Goal: Task Accomplishment & Management: Complete application form

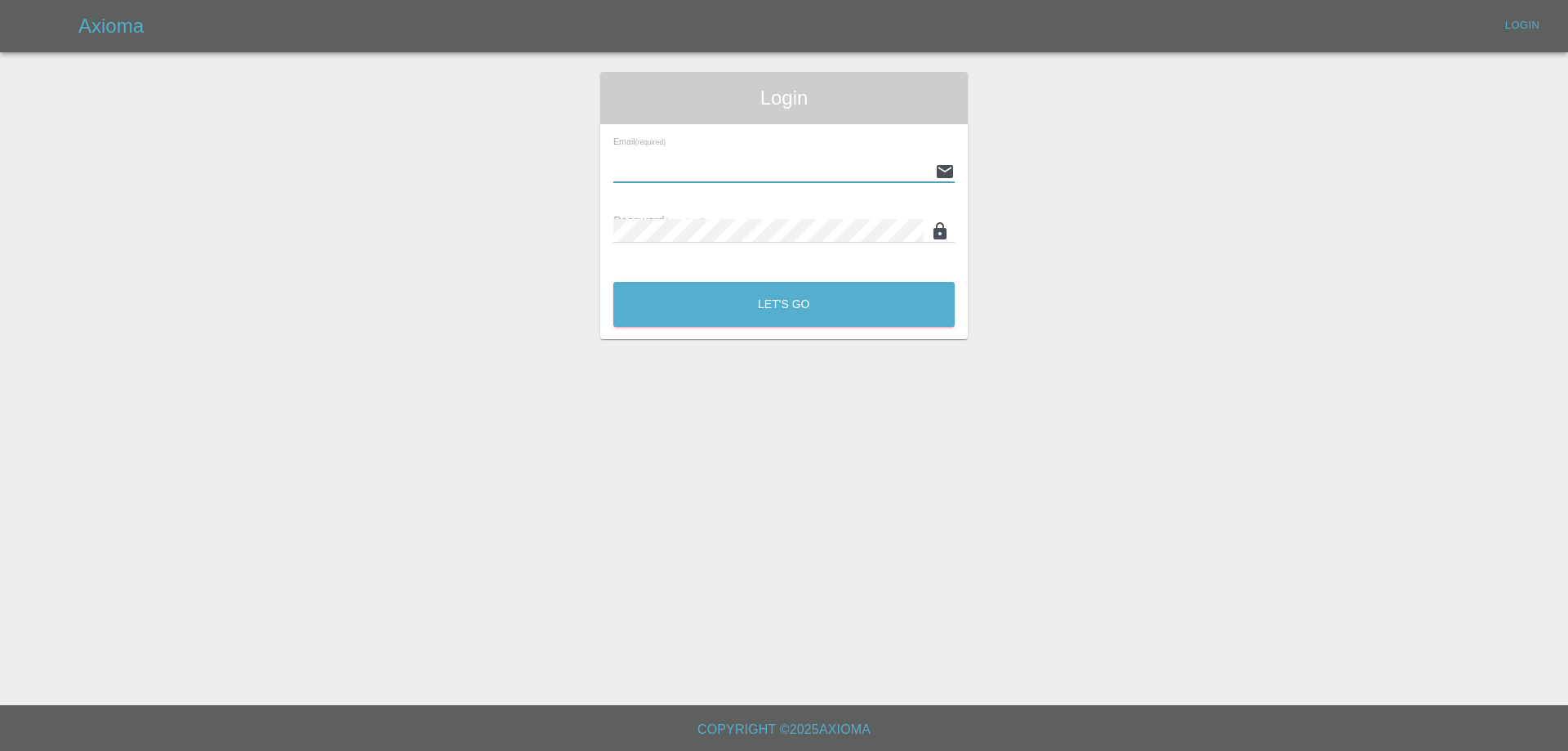
click at [716, 167] on input "text" at bounding box center [770, 170] width 315 height 24
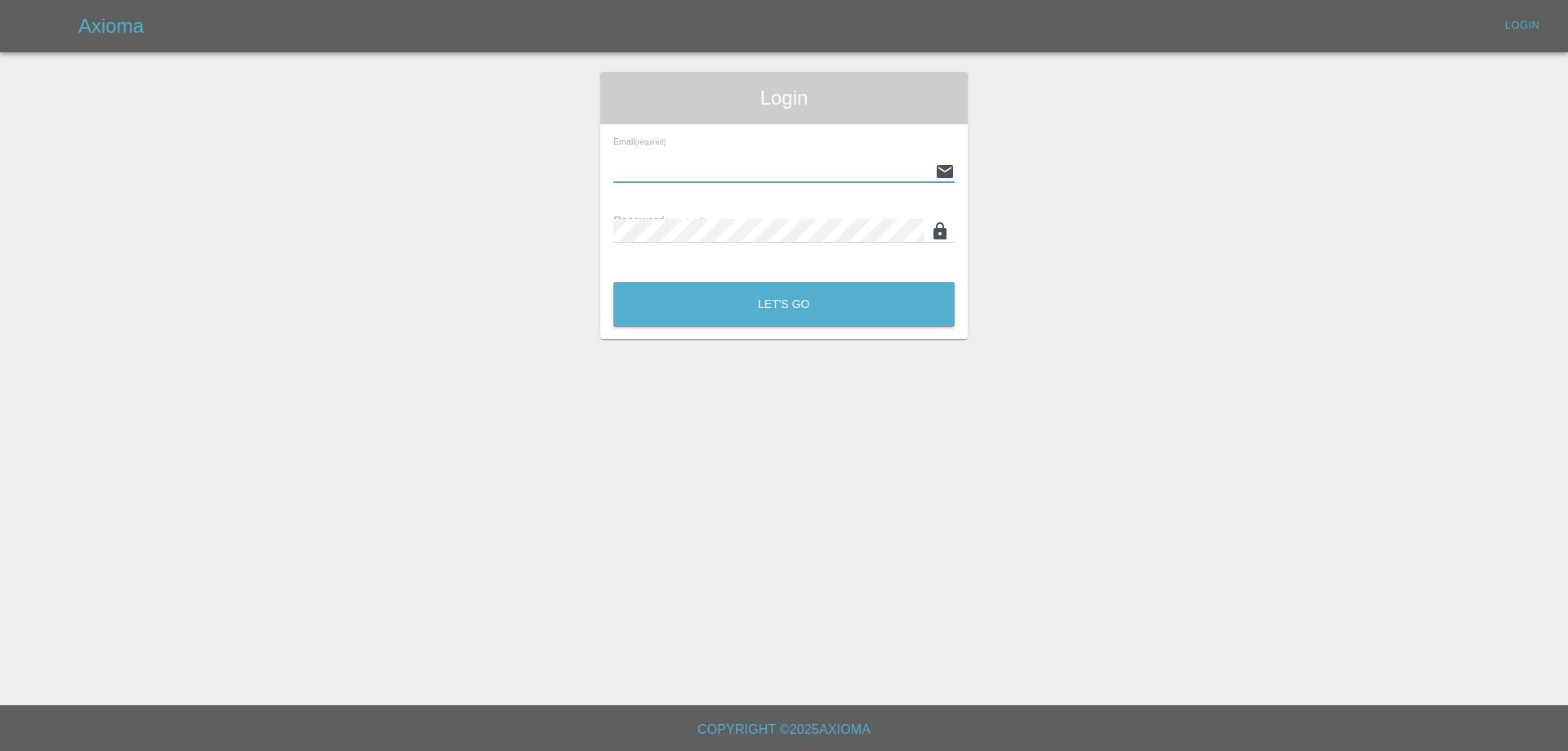
click at [716, 168] on input "text" at bounding box center [770, 170] width 315 height 24
click at [716, 169] on input "text" at bounding box center [770, 170] width 315 height 24
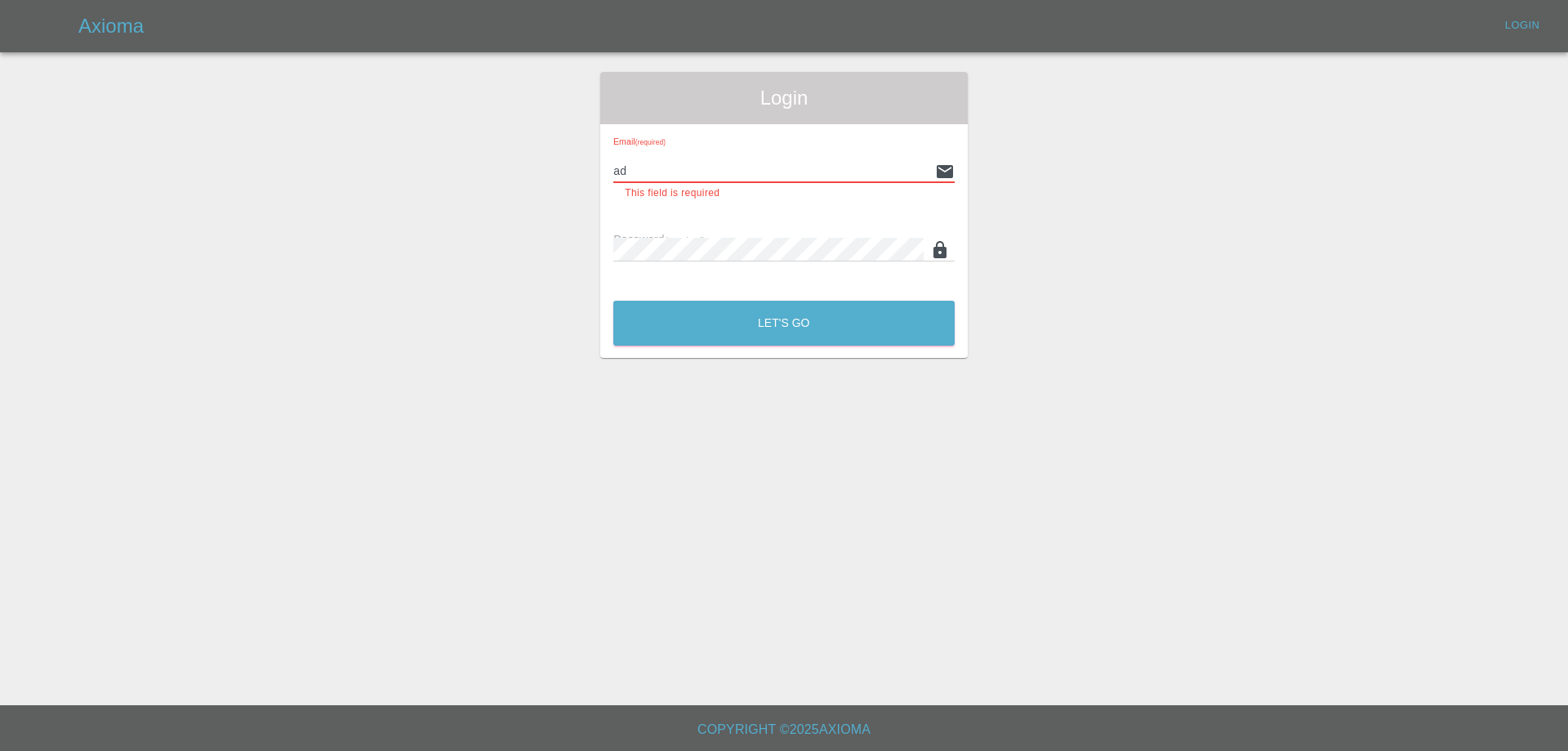
type input "[PERSON_NAME][EMAIL_ADDRESS][PERSON_NAME][DOMAIN_NAME]"
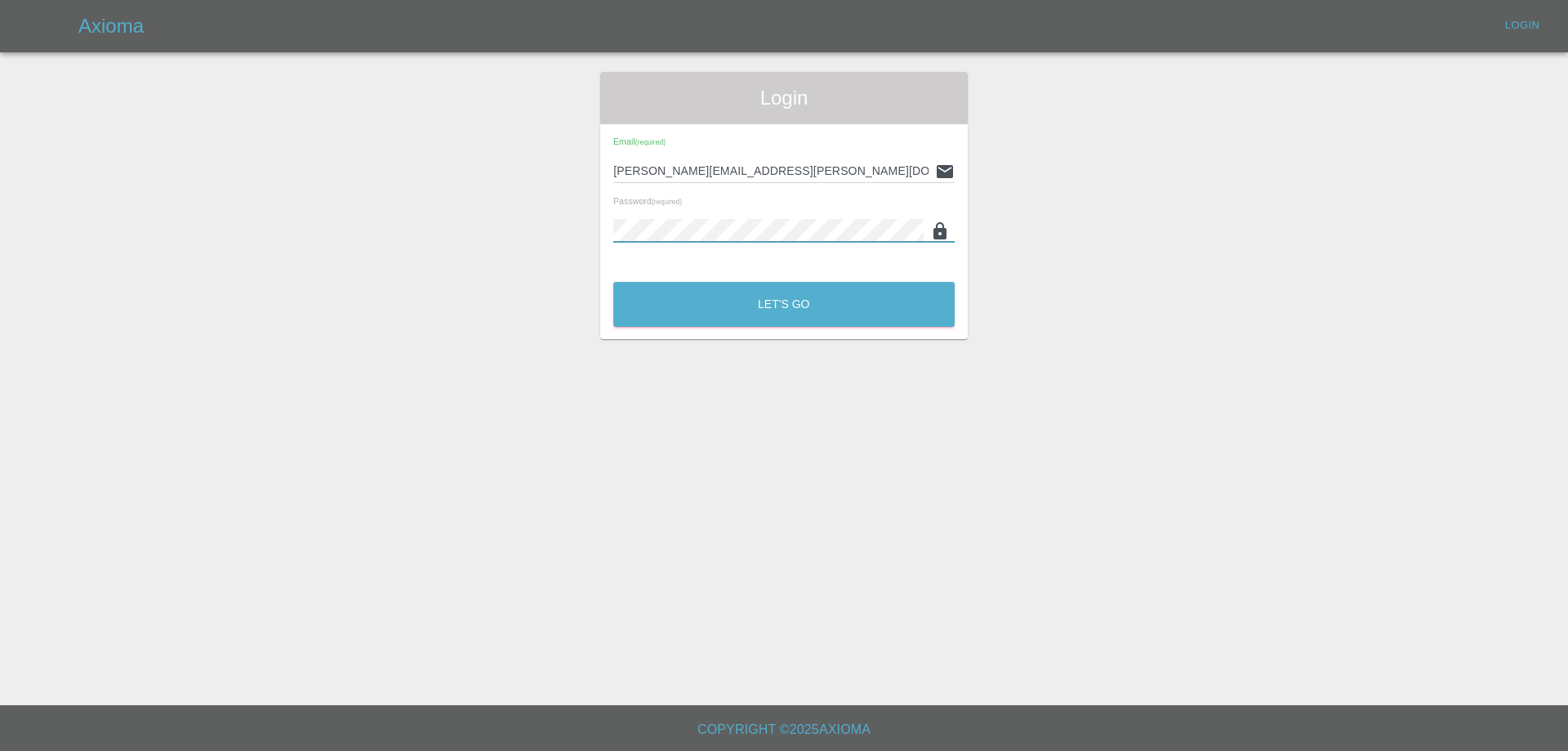
click at [942, 240] on icon at bounding box center [940, 231] width 13 height 17
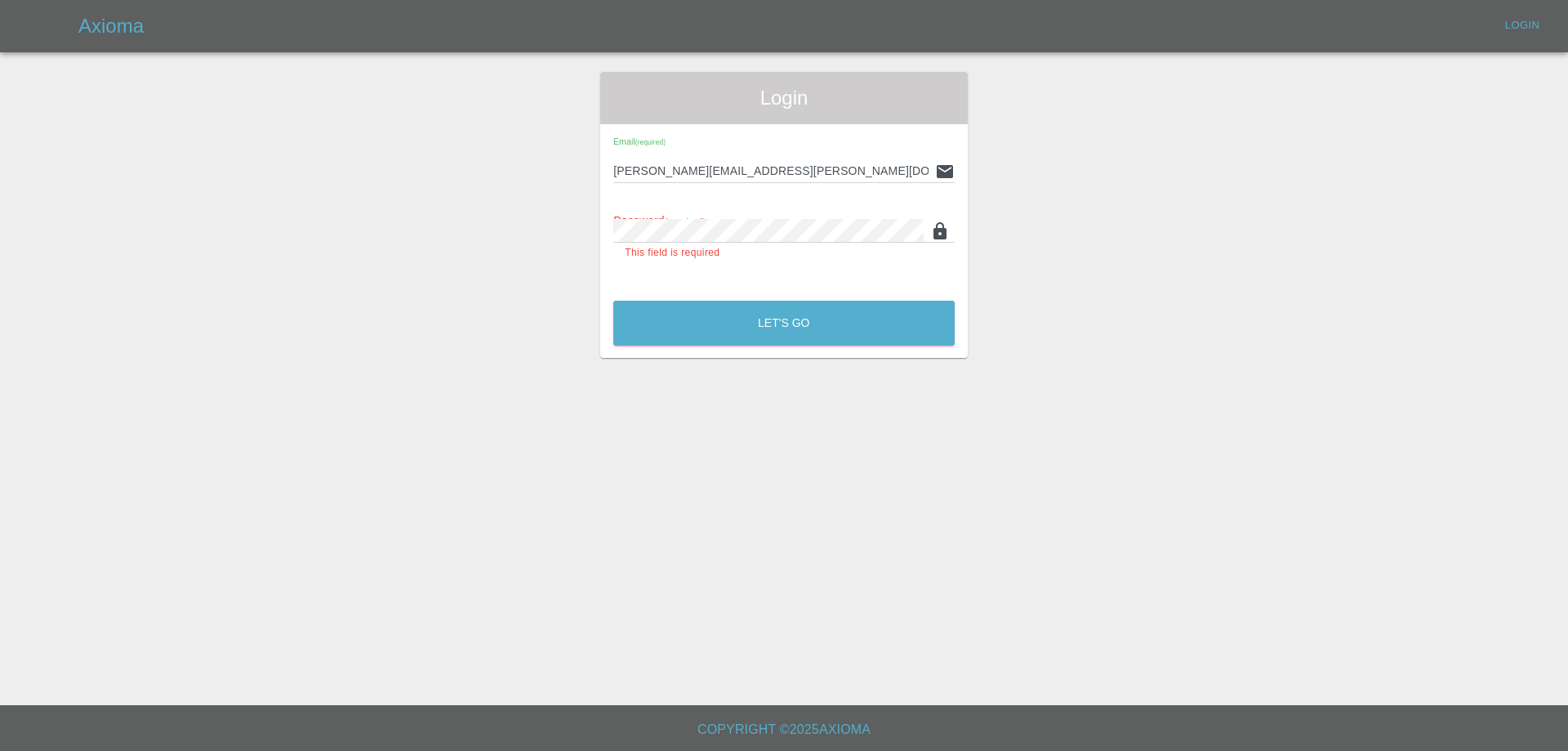
click at [732, 260] on p "This field is required" at bounding box center [784, 254] width 319 height 16
click at [613, 301] on button "Let's Go" at bounding box center [784, 323] width 342 height 45
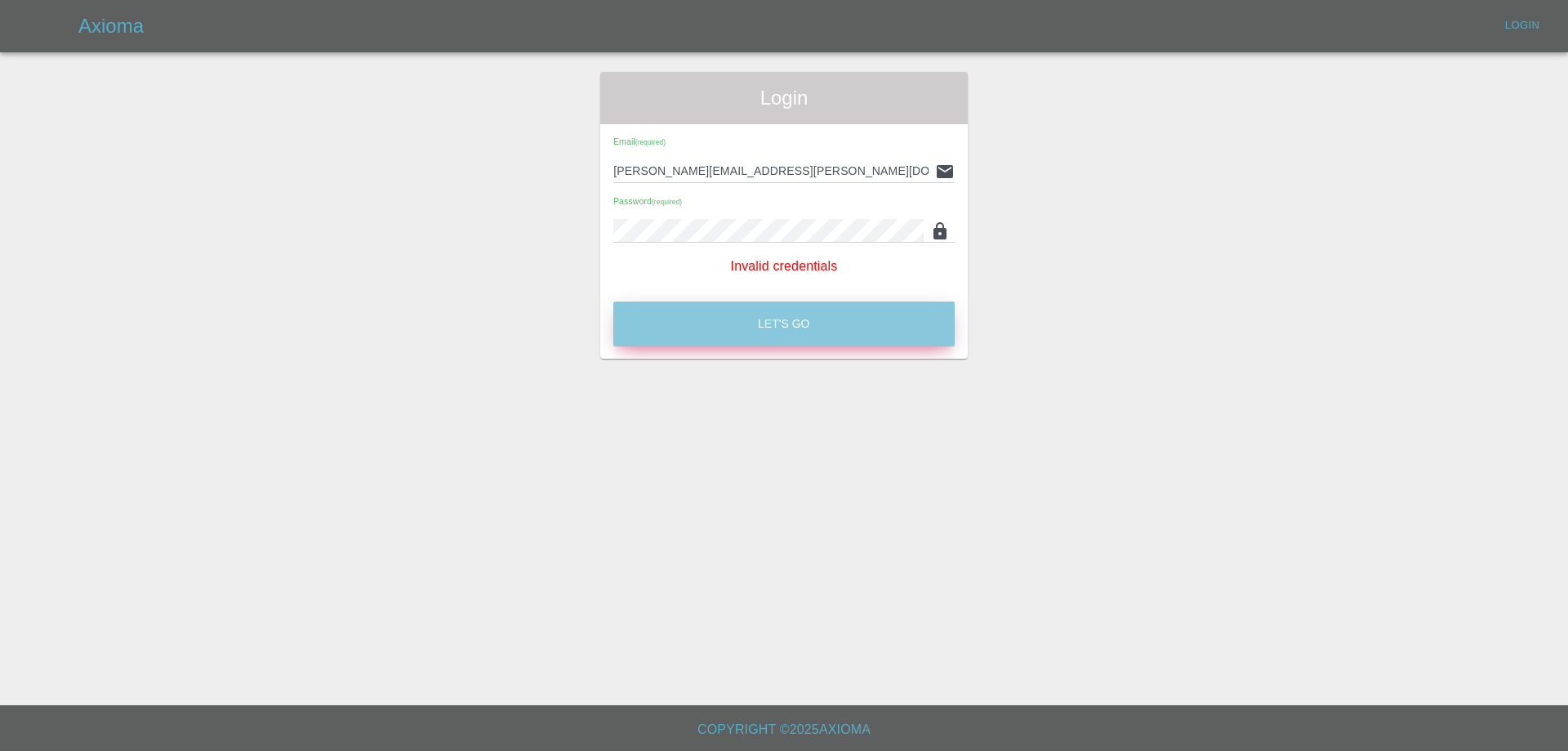
click at [764, 347] on button "Let's Go" at bounding box center [784, 324] width 342 height 45
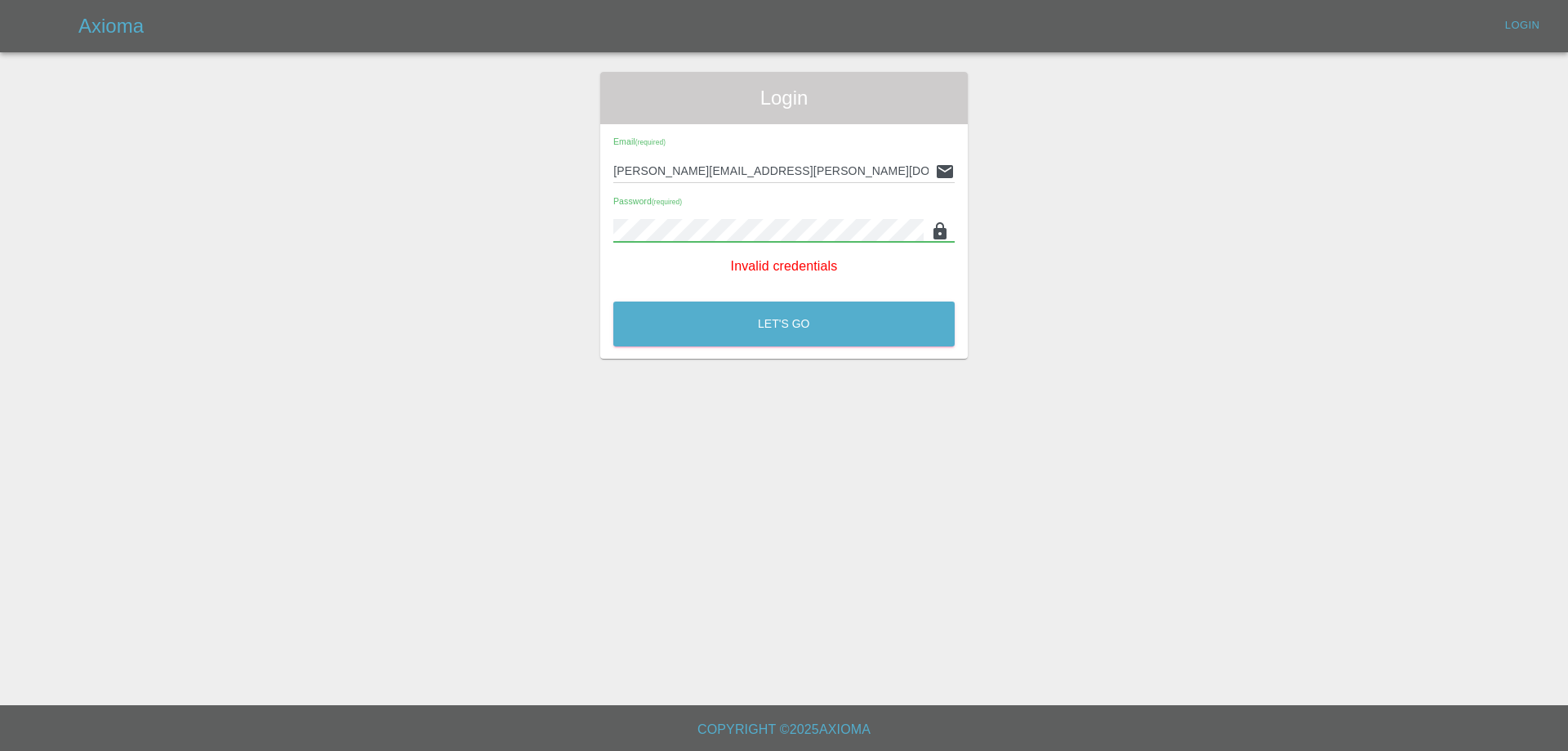
click at [551, 250] on div "Login Email (required) [PERSON_NAME][EMAIL_ADDRESS][PERSON_NAME][DOMAIN_NAME] P…" at bounding box center [784, 215] width 1566 height 287
click at [613, 301] on button "Let's Go" at bounding box center [784, 324] width 342 height 45
click at [925, 176] on div "[PERSON_NAME][EMAIL_ADDRESS][PERSON_NAME][DOMAIN_NAME]" at bounding box center [784, 170] width 342 height 24
click at [940, 177] on icon at bounding box center [945, 171] width 20 height 20
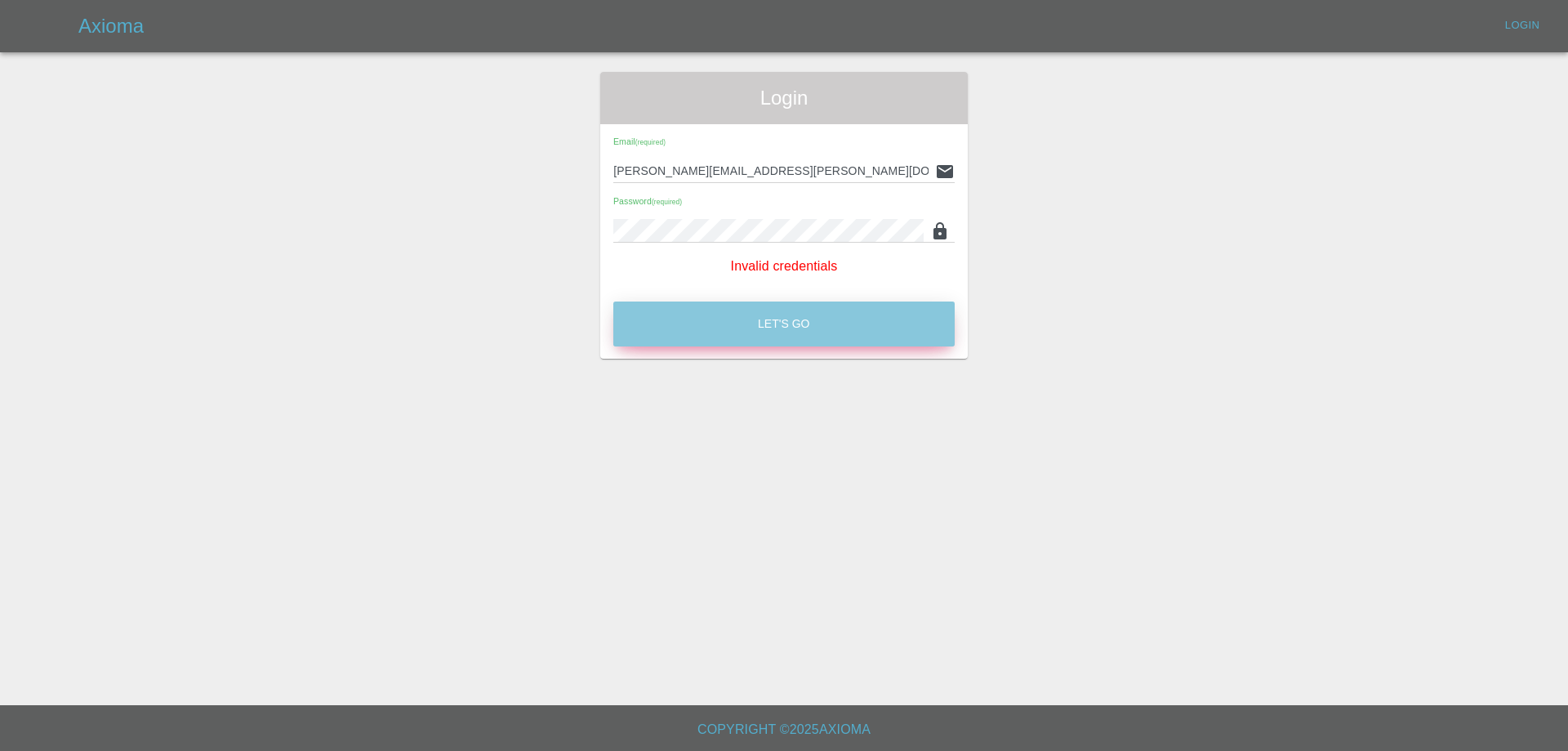
click at [844, 338] on button "Let's Go" at bounding box center [784, 324] width 342 height 45
